Goal: Find specific page/section: Find specific page/section

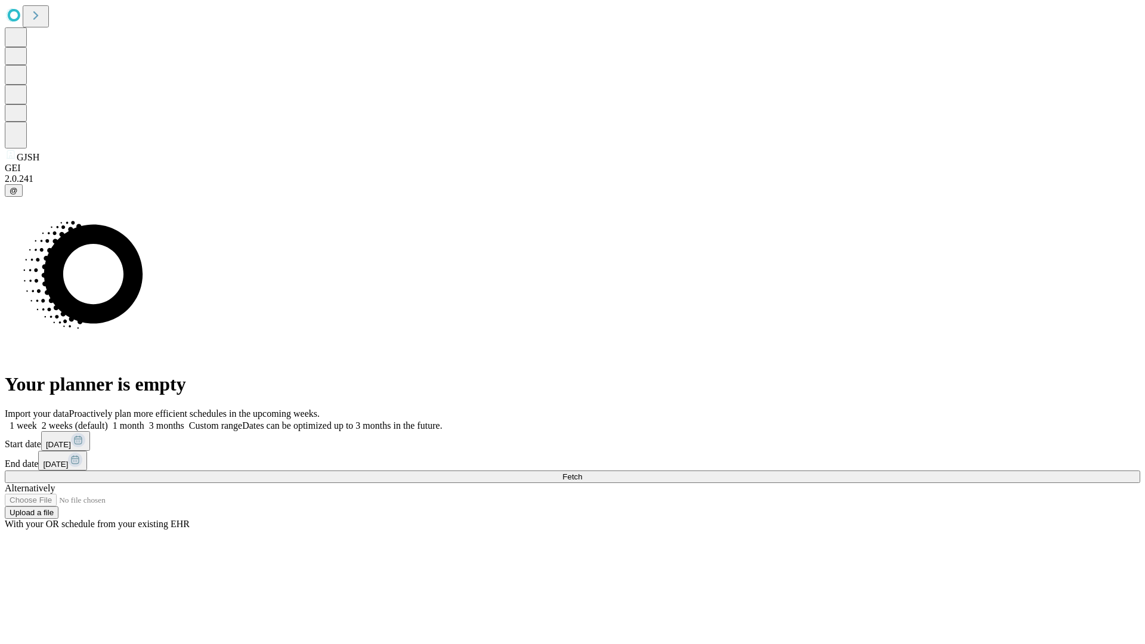
click at [582, 472] on span "Fetch" at bounding box center [572, 476] width 20 height 9
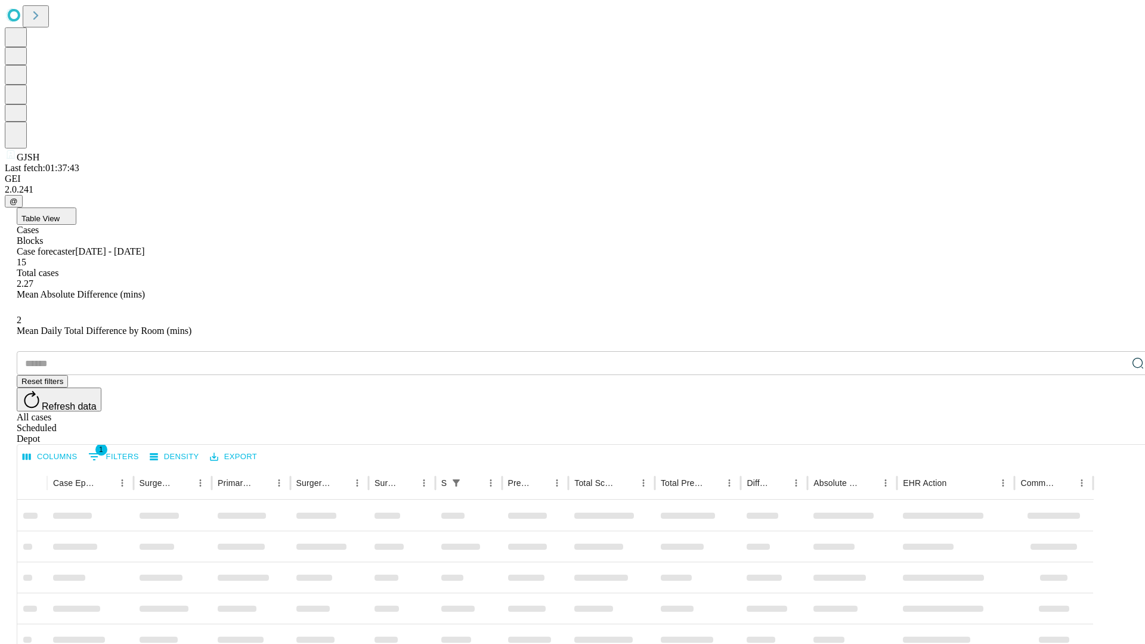
click at [1114, 434] on div "Depot" at bounding box center [584, 439] width 1135 height 11
